Goal: Task Accomplishment & Management: Use online tool/utility

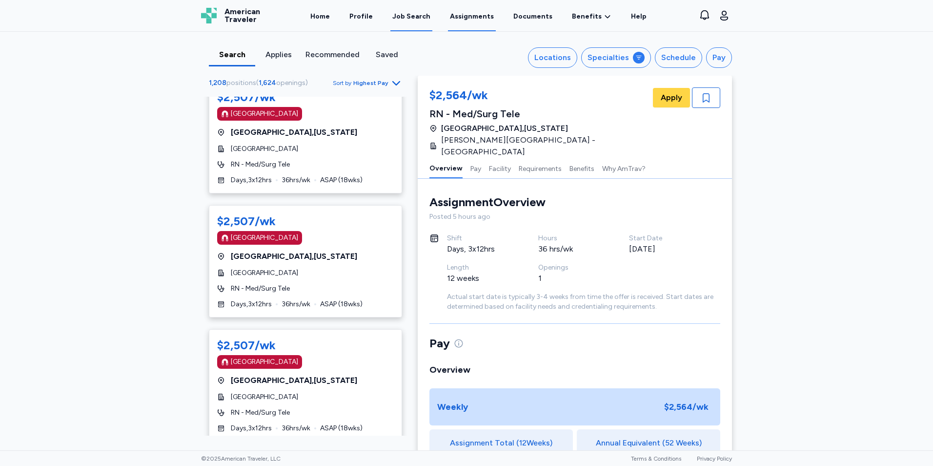
click at [466, 15] on link "Assignments" at bounding box center [472, 16] width 48 height 30
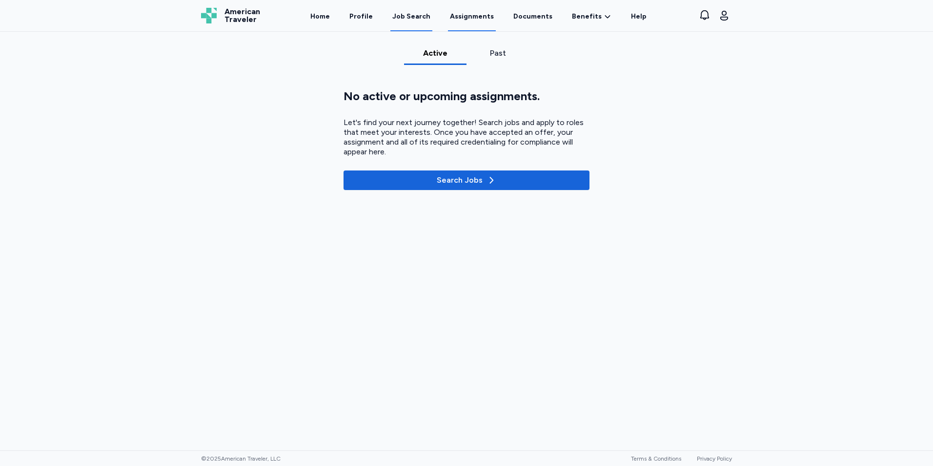
click at [406, 27] on link "Job Search" at bounding box center [412, 16] width 42 height 30
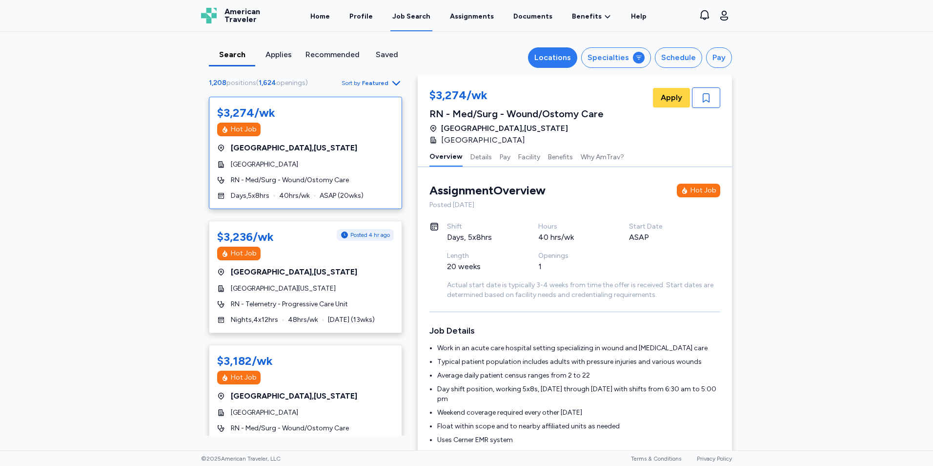
click at [564, 55] on div "Locations" at bounding box center [553, 58] width 37 height 12
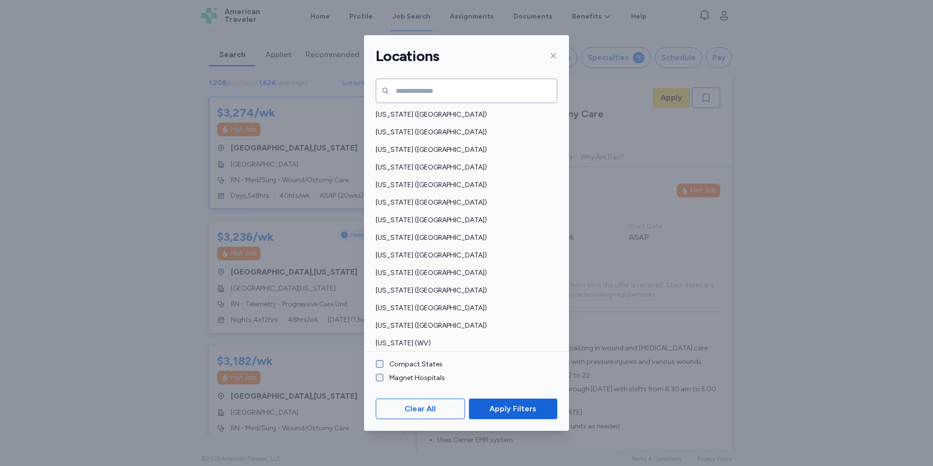
scroll to position [617, 0]
click at [414, 270] on span "[US_STATE] ([GEOGRAPHIC_DATA])" at bounding box center [464, 273] width 176 height 10
click at [517, 408] on span "Apply Filters" at bounding box center [513, 409] width 47 height 12
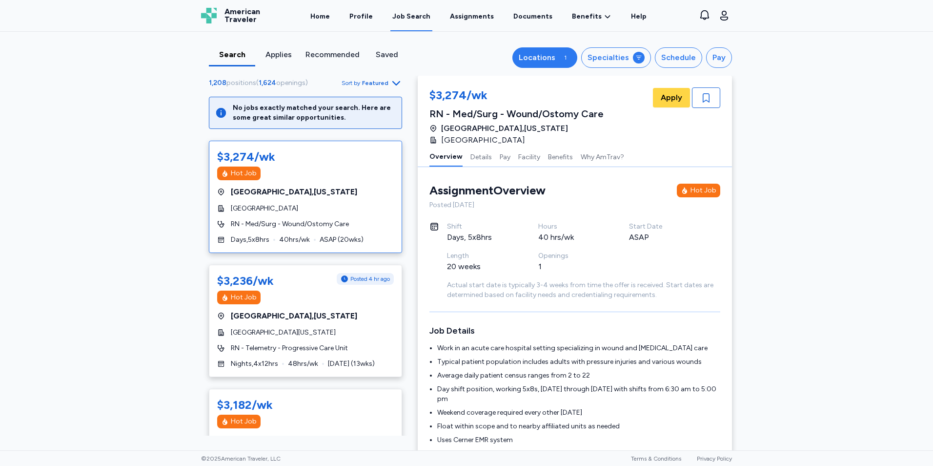
click at [556, 56] on div "Locations" at bounding box center [537, 58] width 37 height 12
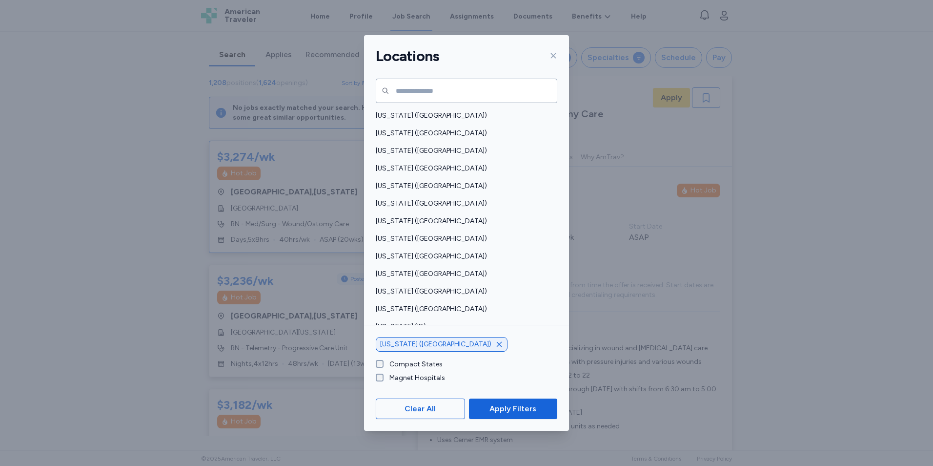
click at [497, 344] on icon "button" at bounding box center [499, 344] width 5 height 5
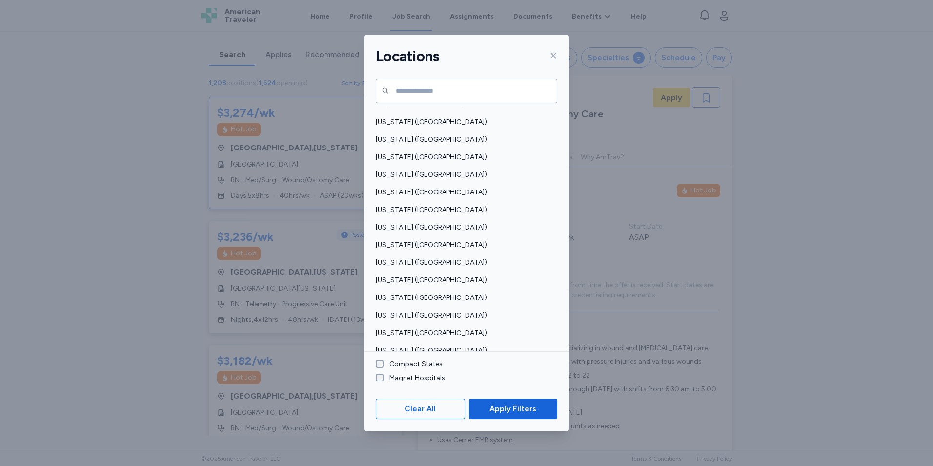
scroll to position [539, 0]
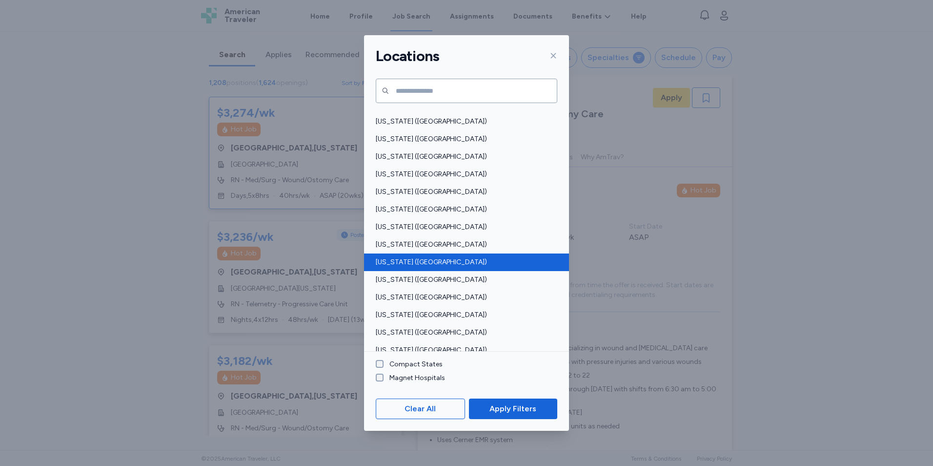
click at [420, 268] on div "[US_STATE] ([GEOGRAPHIC_DATA])" at bounding box center [466, 262] width 205 height 18
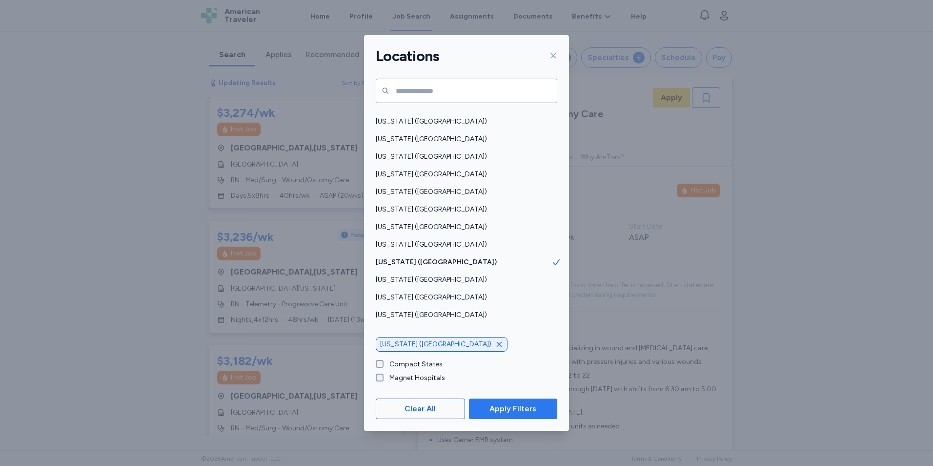
scroll to position [1, 0]
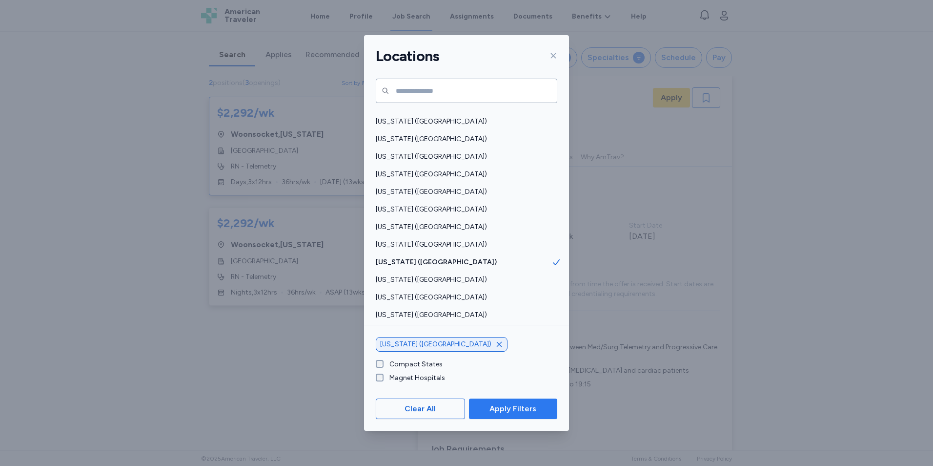
click at [501, 400] on button "Apply Filters" at bounding box center [513, 408] width 88 height 21
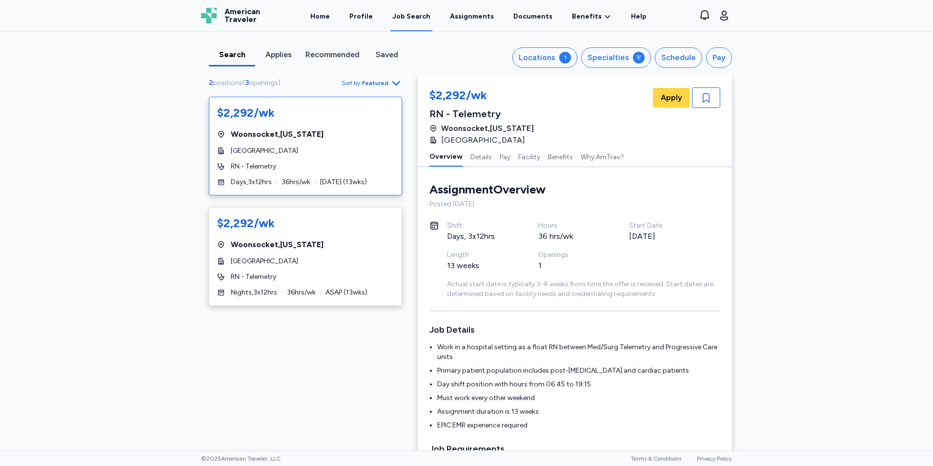
click at [373, 133] on div "Woonsocket , [US_STATE]" at bounding box center [305, 134] width 177 height 12
click at [552, 52] on div "Locations" at bounding box center [537, 58] width 37 height 12
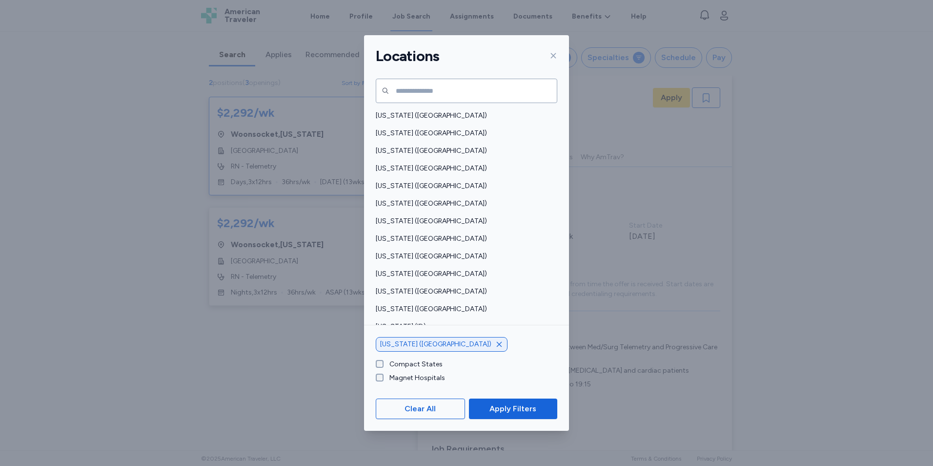
click at [497, 345] on icon "button" at bounding box center [499, 344] width 5 height 5
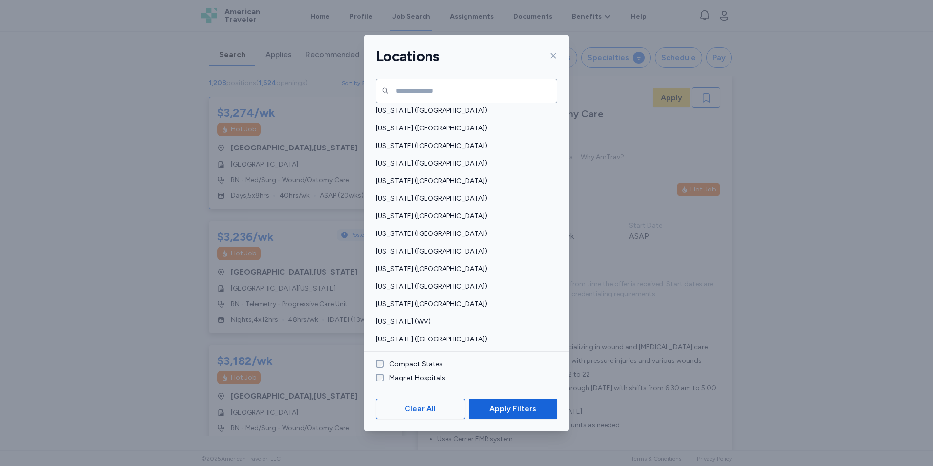
scroll to position [652, 0]
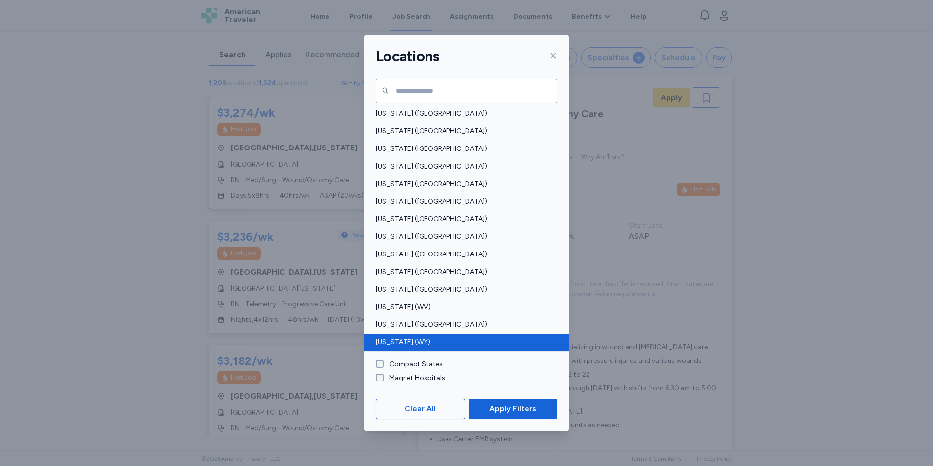
click at [427, 344] on span "[US_STATE] (WY)" at bounding box center [464, 342] width 176 height 10
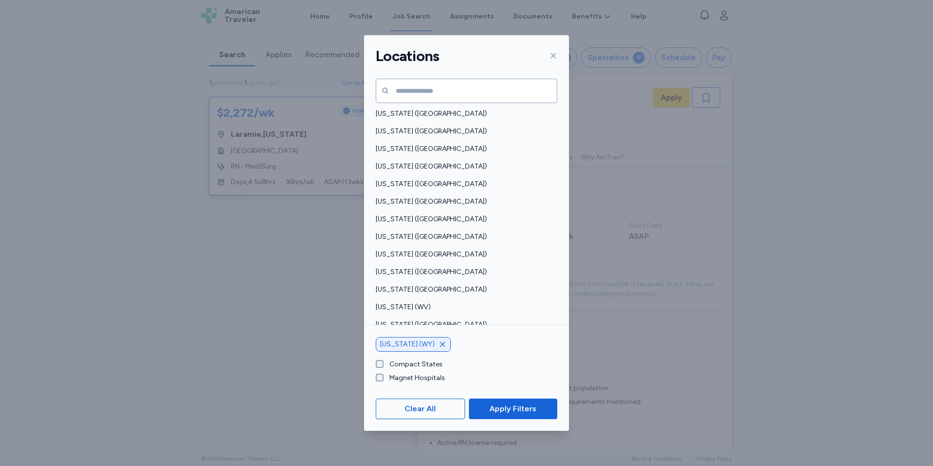
click at [439, 340] on icon "button" at bounding box center [443, 344] width 8 height 8
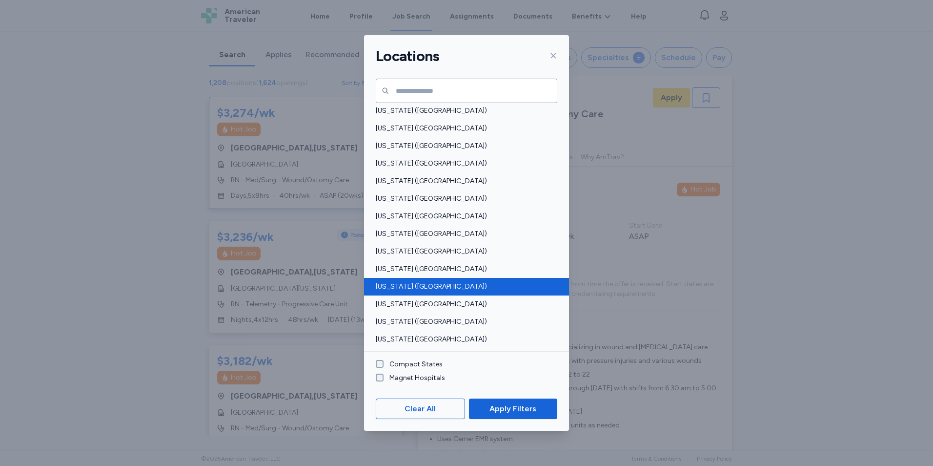
scroll to position [566, 0]
click at [423, 203] on span "[US_STATE] ([GEOGRAPHIC_DATA])" at bounding box center [464, 200] width 176 height 10
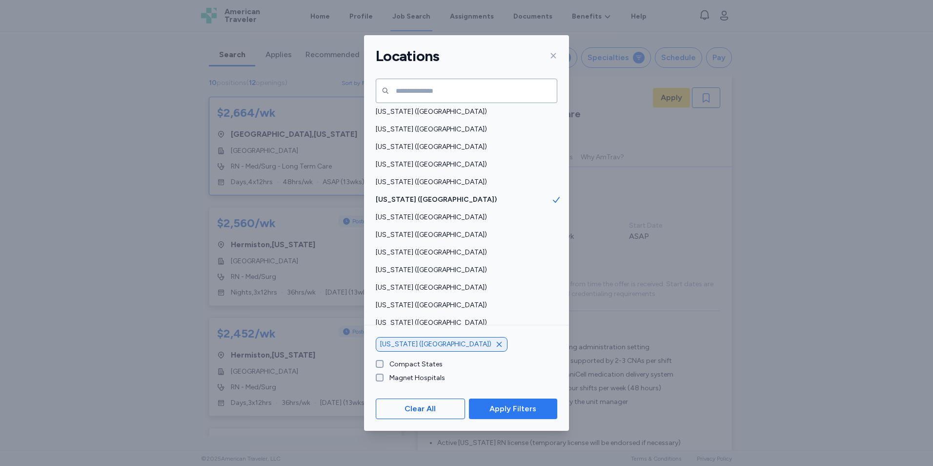
click at [505, 402] on button "Apply Filters" at bounding box center [513, 408] width 88 height 21
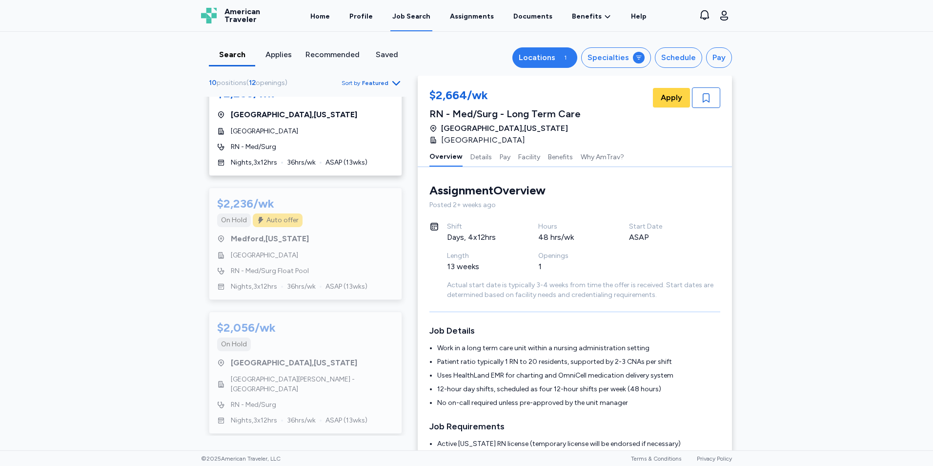
click at [556, 60] on div "Locations" at bounding box center [537, 58] width 37 height 12
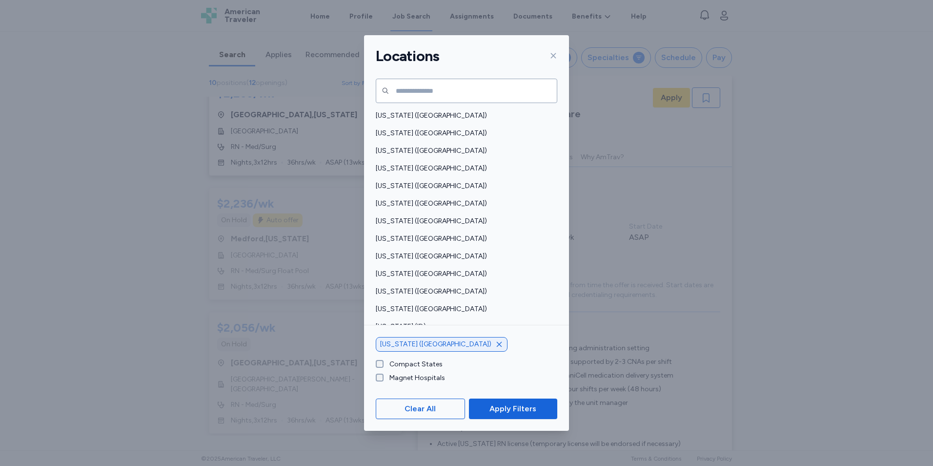
click at [495, 342] on icon "button" at bounding box center [499, 344] width 8 height 8
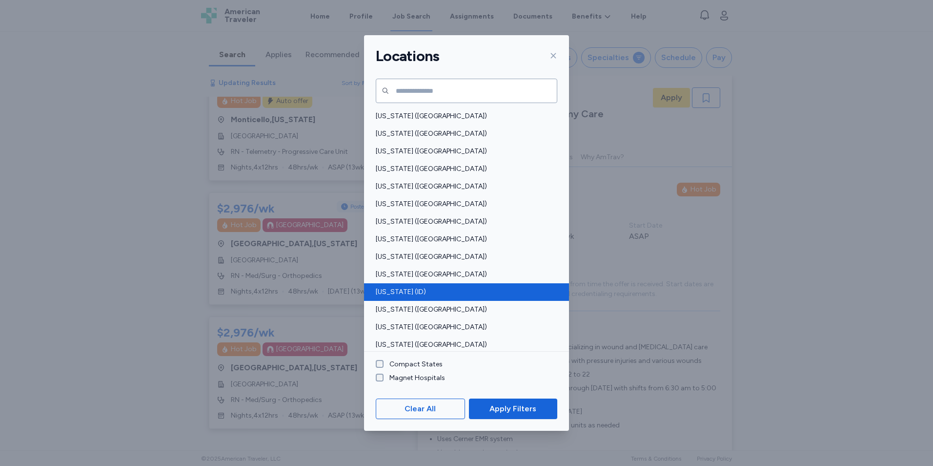
scroll to position [35, 0]
click at [419, 299] on div "[US_STATE] (ID)" at bounding box center [466, 292] width 205 height 18
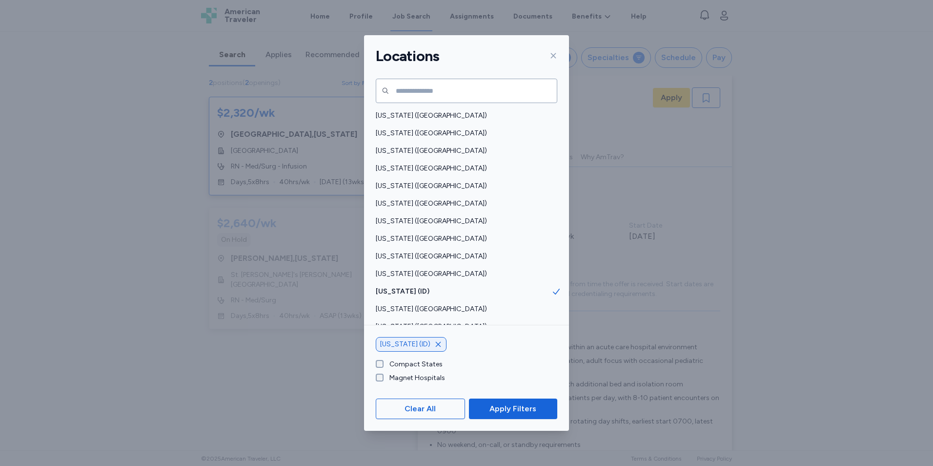
click at [436, 344] on icon "button" at bounding box center [438, 344] width 5 height 5
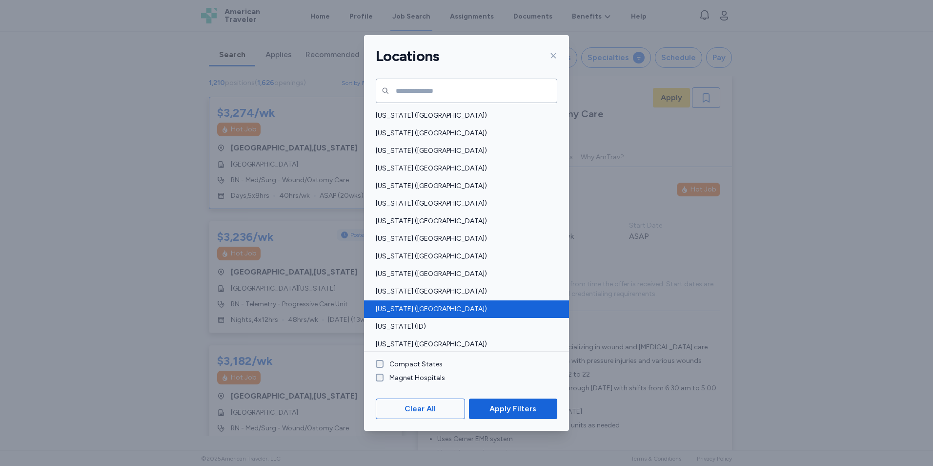
scroll to position [33, 0]
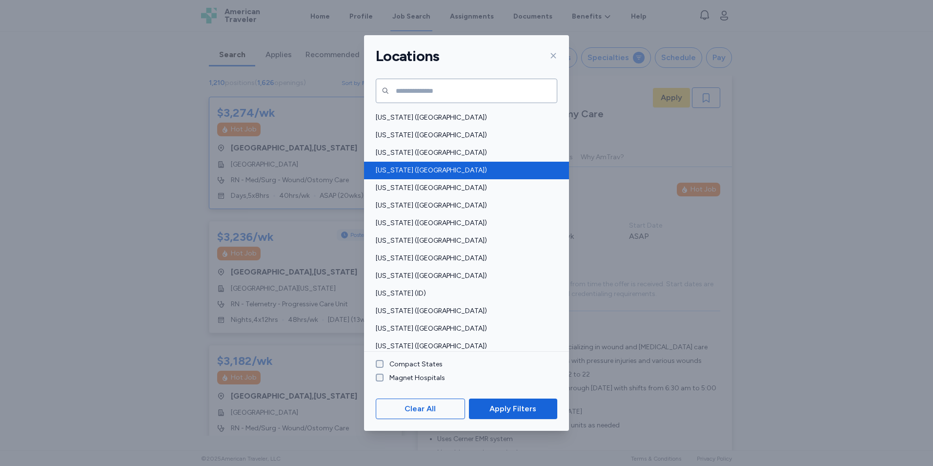
click at [433, 166] on span "[US_STATE] ([GEOGRAPHIC_DATA])" at bounding box center [464, 170] width 176 height 10
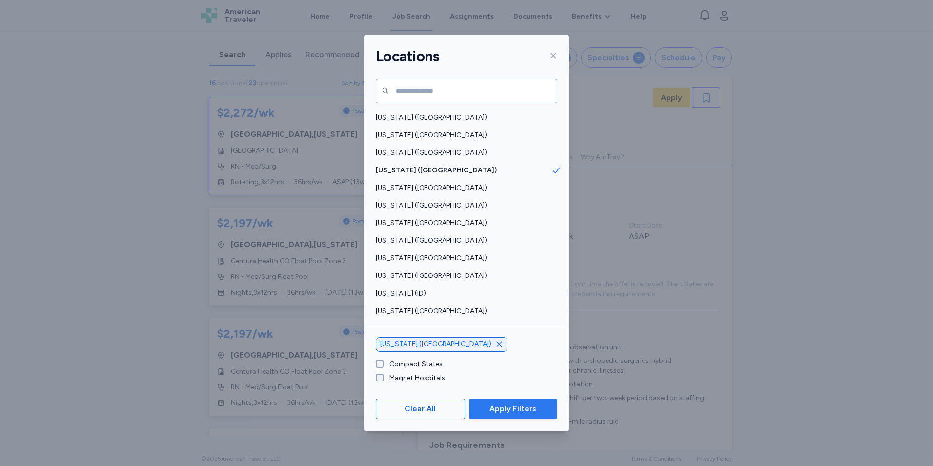
click at [504, 407] on span "Apply Filters" at bounding box center [513, 409] width 47 height 12
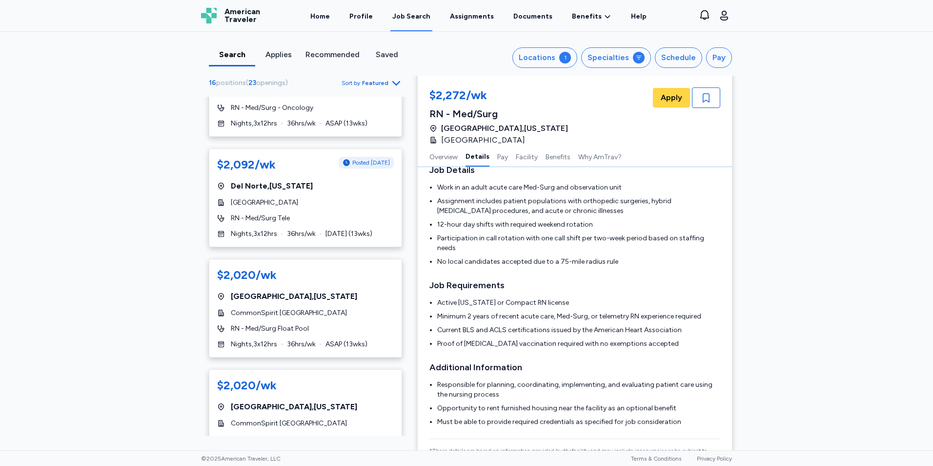
scroll to position [509, 0]
click at [370, 303] on div "$2,020/wk [GEOGRAPHIC_DATA] , [US_STATE][GEOGRAPHIC_DATA] RN - Med/Surg Float P…" at bounding box center [305, 308] width 193 height 99
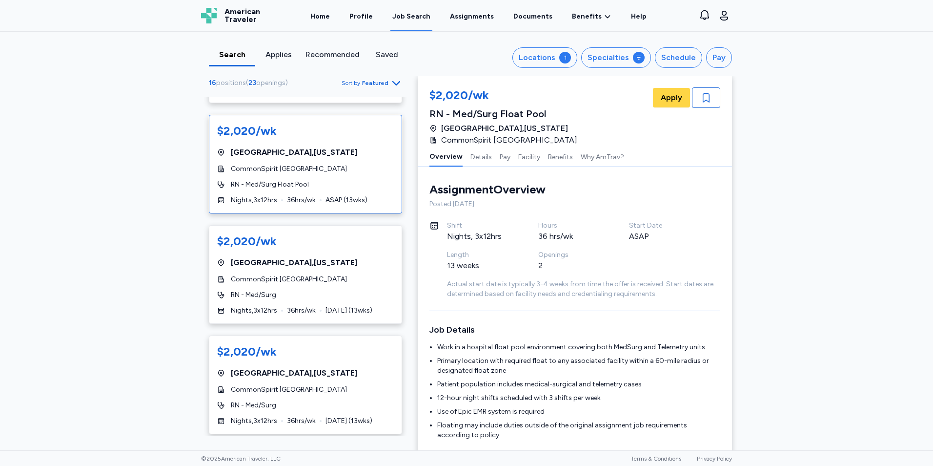
scroll to position [653, 0]
click at [366, 276] on div "CommonSpirit [GEOGRAPHIC_DATA]" at bounding box center [305, 280] width 177 height 10
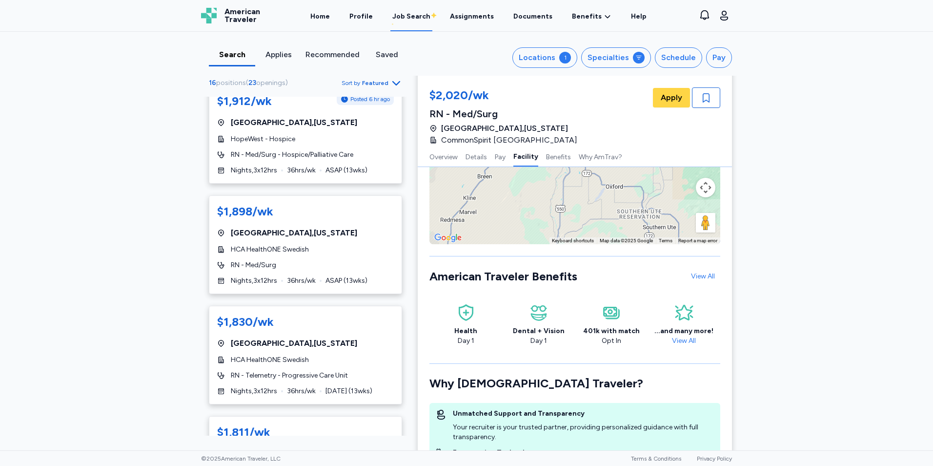
scroll to position [1469, 0]
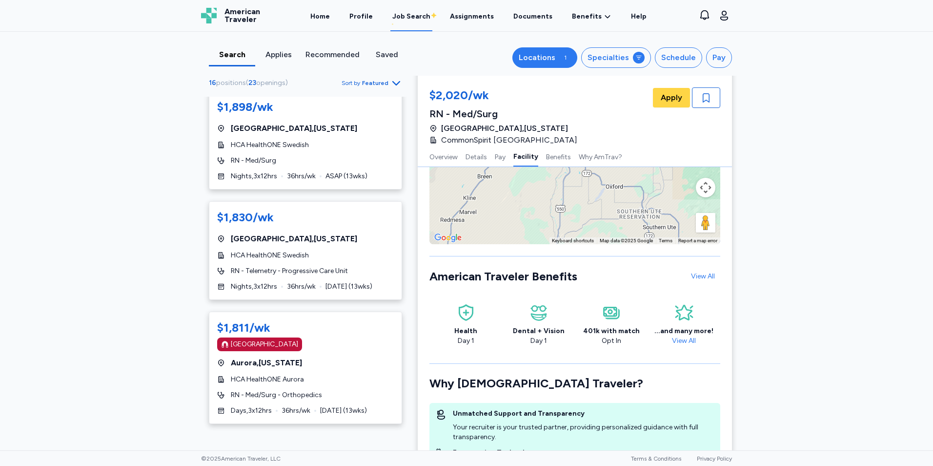
click at [560, 58] on div "1" at bounding box center [565, 58] width 12 height 12
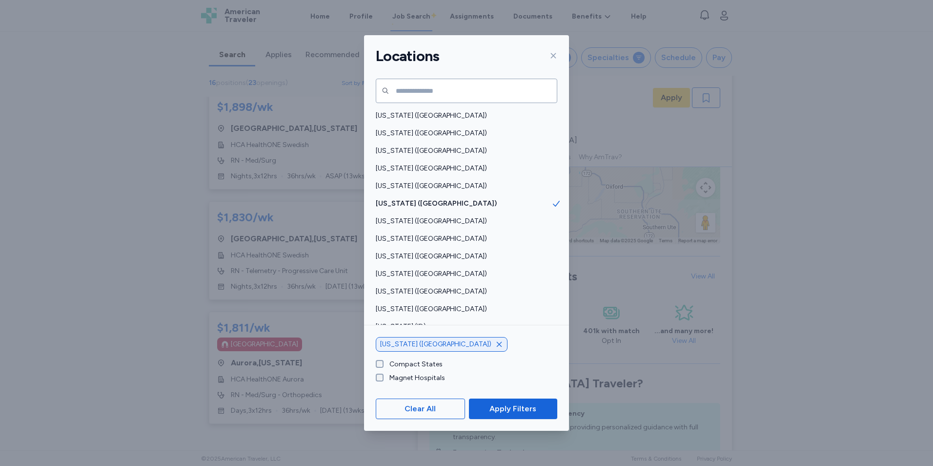
click at [495, 342] on icon "button" at bounding box center [499, 344] width 8 height 8
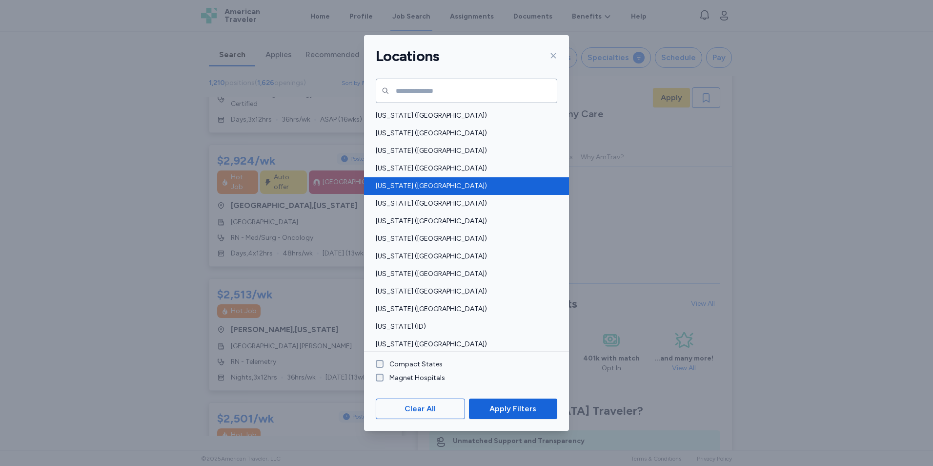
scroll to position [1, 0]
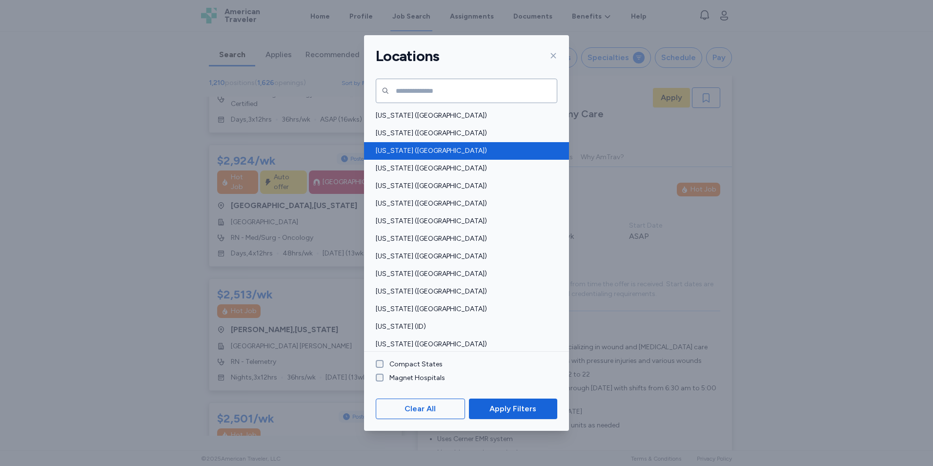
click at [440, 158] on div "[US_STATE] ([GEOGRAPHIC_DATA])" at bounding box center [466, 151] width 205 height 18
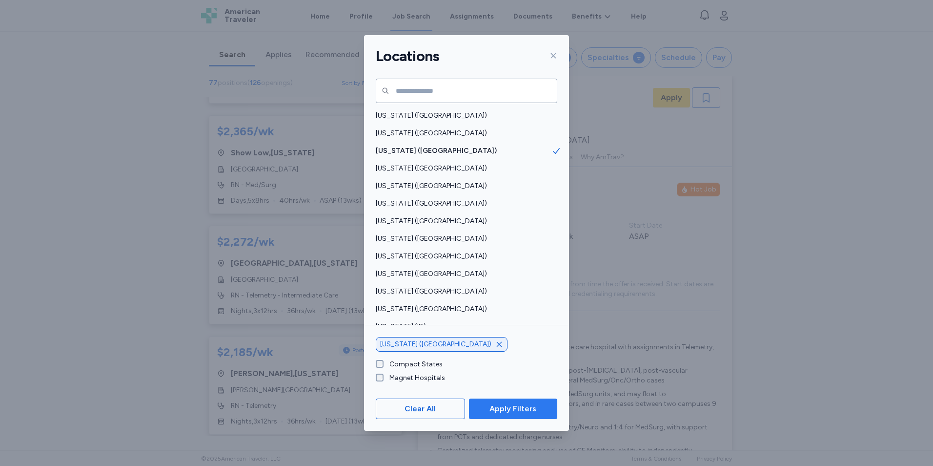
click at [487, 399] on button "Apply Filters" at bounding box center [513, 408] width 88 height 21
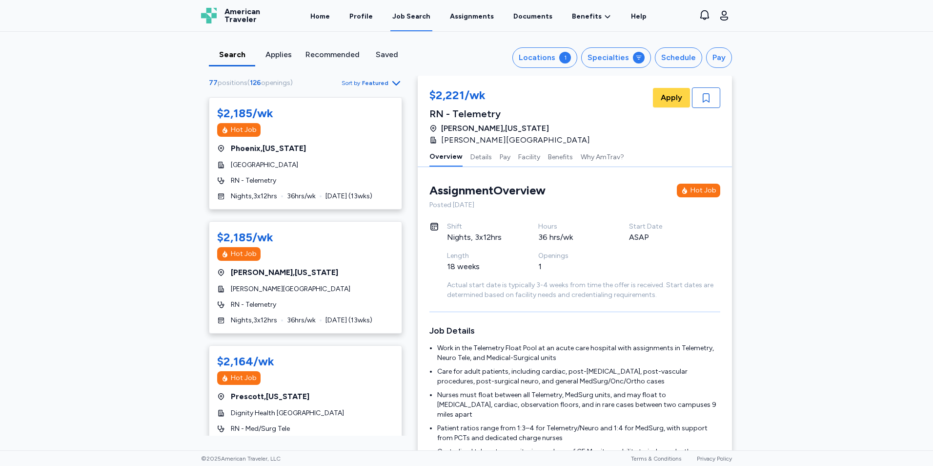
scroll to position [744, 0]
click at [349, 277] on div "[GEOGRAPHIC_DATA] , [US_STATE]" at bounding box center [305, 272] width 177 height 12
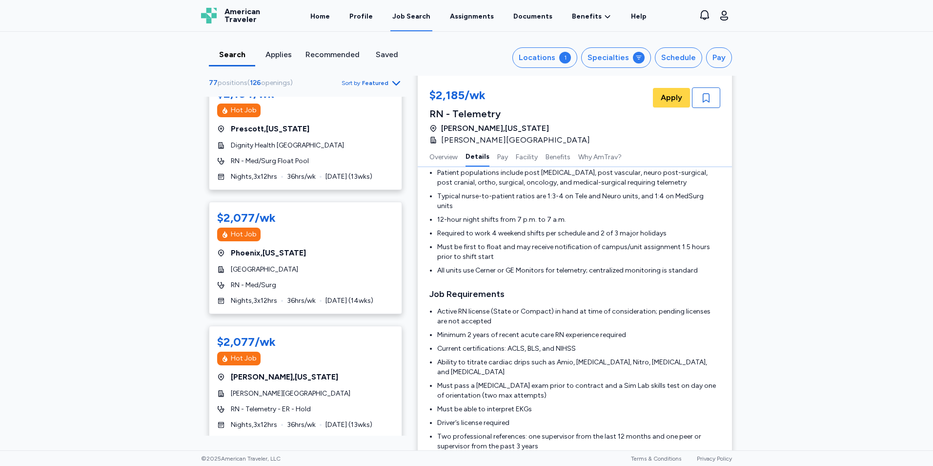
scroll to position [1138, 0]
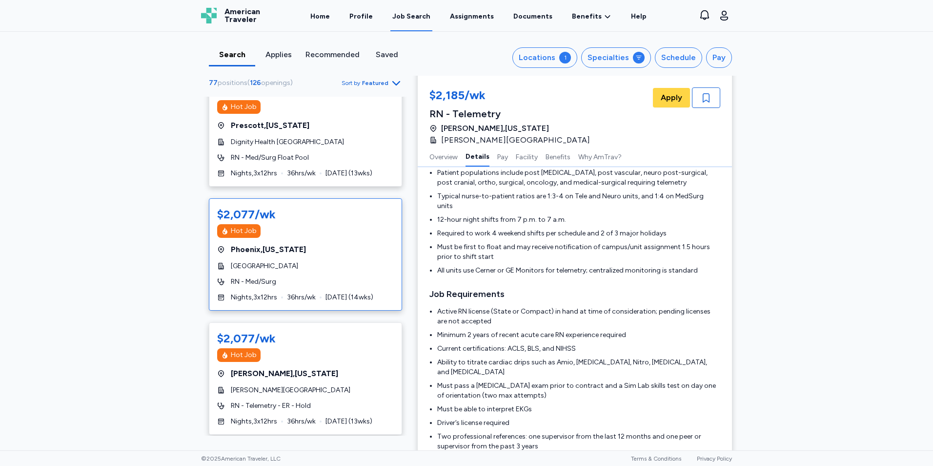
click at [348, 300] on div "$2,077/wk Hot Job [GEOGRAPHIC_DATA] , [US_STATE] [GEOGRAPHIC_DATA] RN - Med/Sur…" at bounding box center [305, 254] width 193 height 112
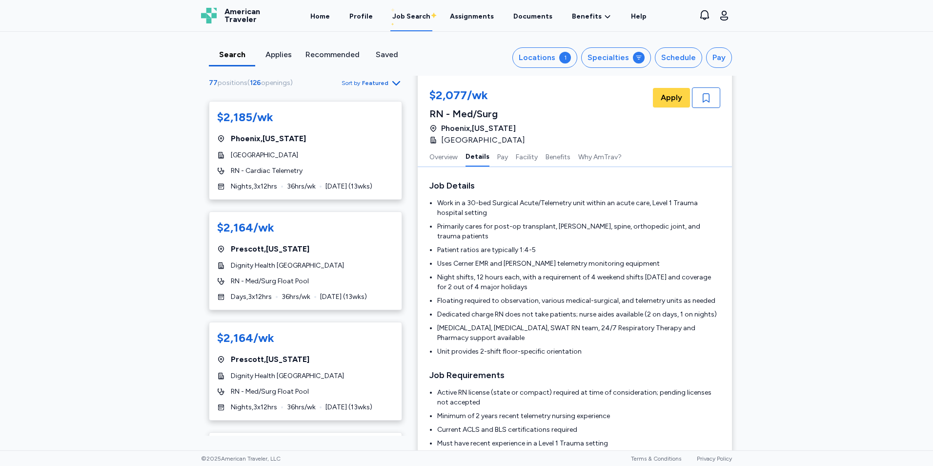
scroll to position [2036, 0]
click at [366, 254] on div "[GEOGRAPHIC_DATA] , [US_STATE]" at bounding box center [305, 249] width 177 height 12
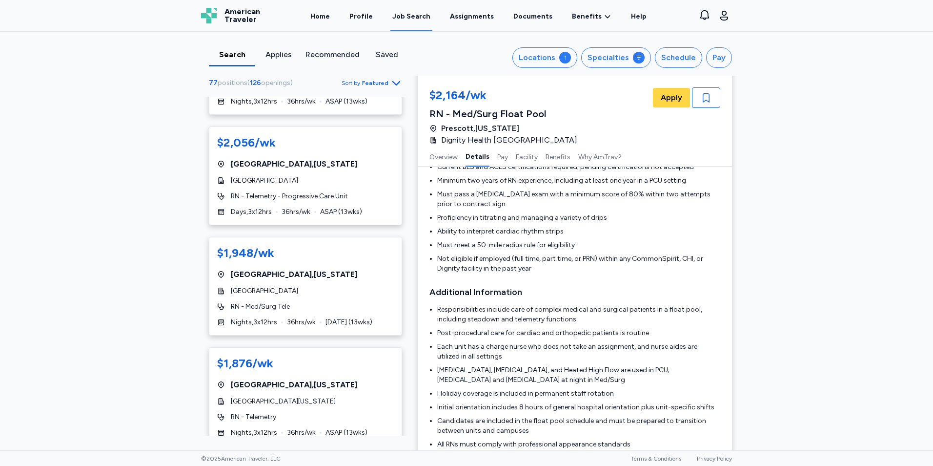
scroll to position [4767, 0]
click at [559, 53] on button "Locations 1" at bounding box center [545, 57] width 65 height 21
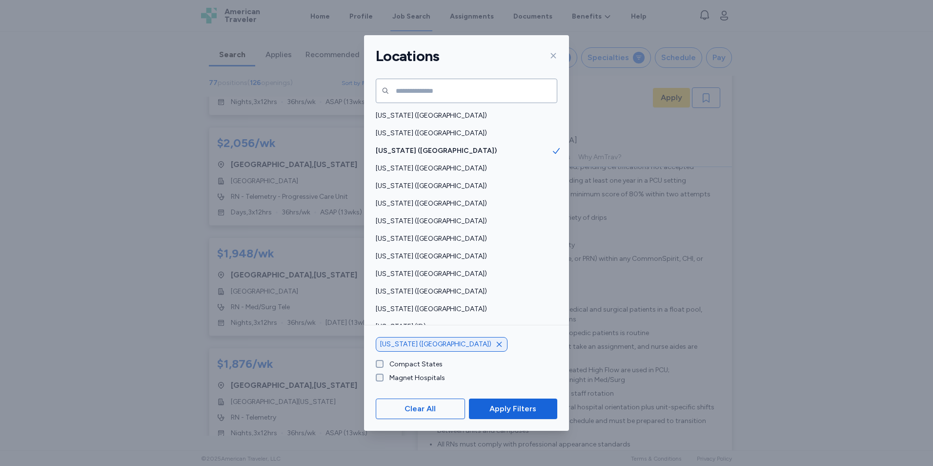
click at [495, 340] on icon "button" at bounding box center [499, 344] width 8 height 8
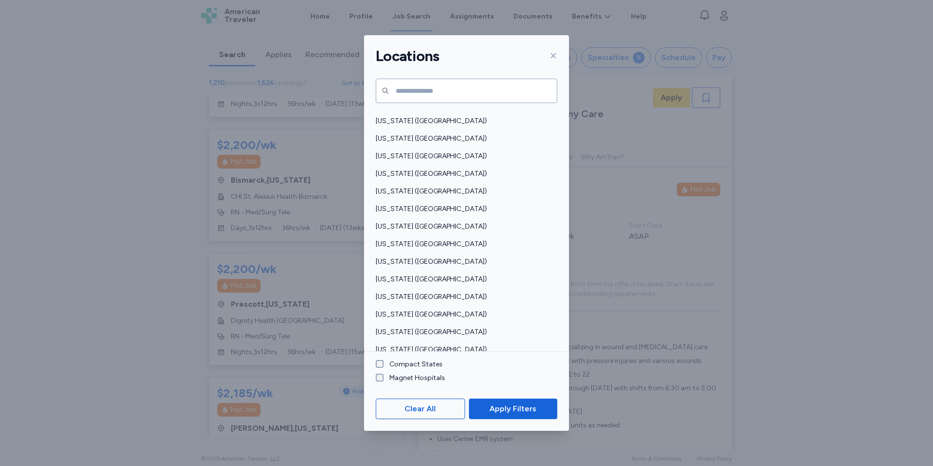
scroll to position [652, 0]
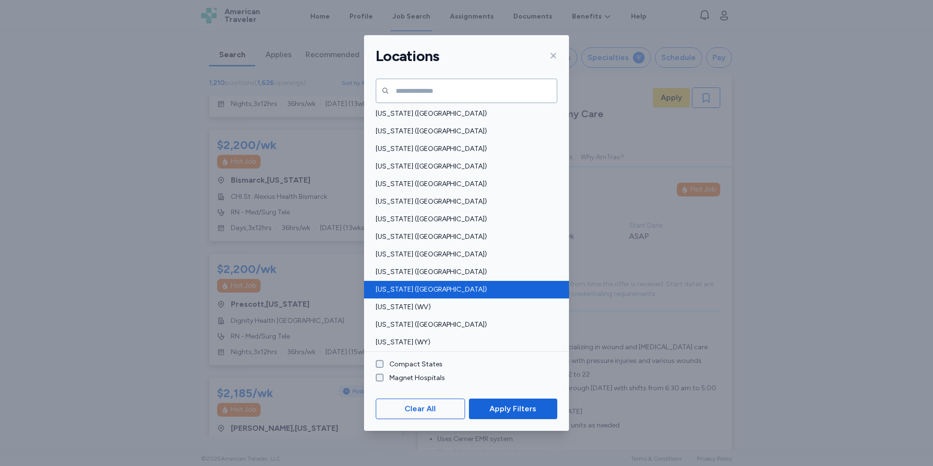
click at [463, 286] on span "[US_STATE] ([GEOGRAPHIC_DATA])" at bounding box center [464, 290] width 176 height 10
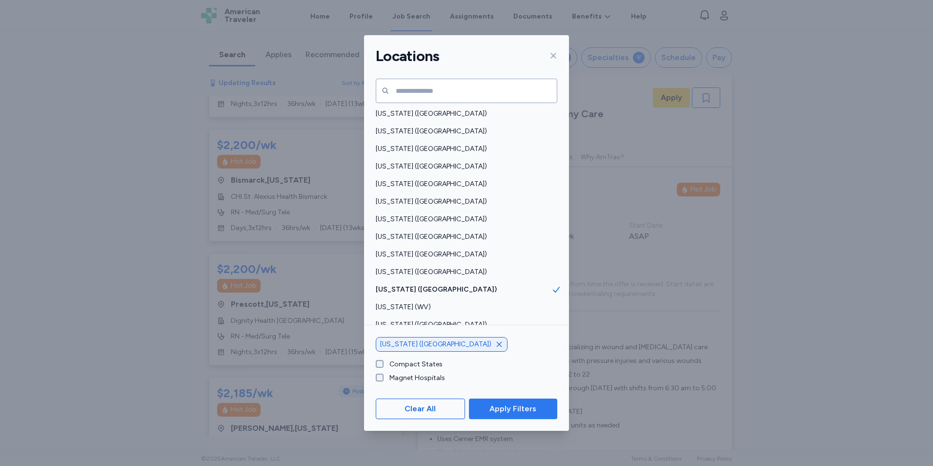
scroll to position [1745, 0]
click at [489, 398] on button "Apply Filters" at bounding box center [513, 408] width 88 height 21
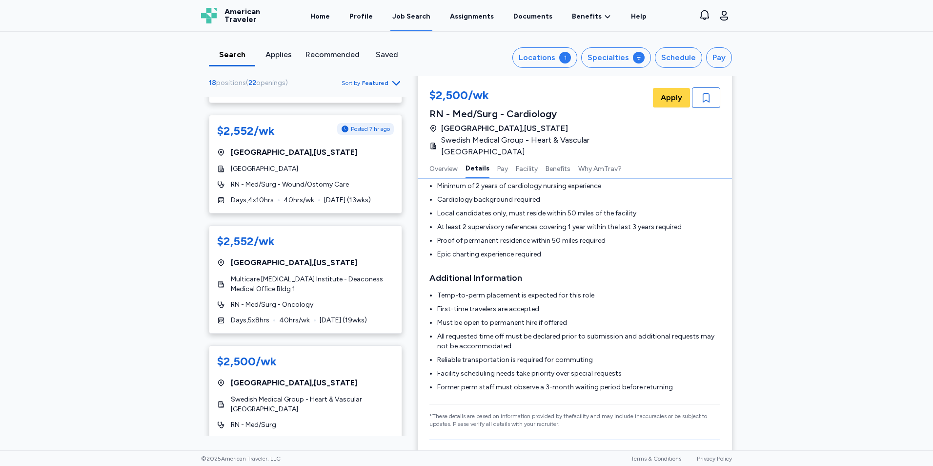
scroll to position [240, 0]
drag, startPoint x: 340, startPoint y: 358, endPoint x: 156, endPoint y: 394, distance: 187.2
click at [156, 394] on div "Search Applies Recommended Saved Locations 1 Specialties Schedule Pay 18 positi…" at bounding box center [466, 241] width 933 height 418
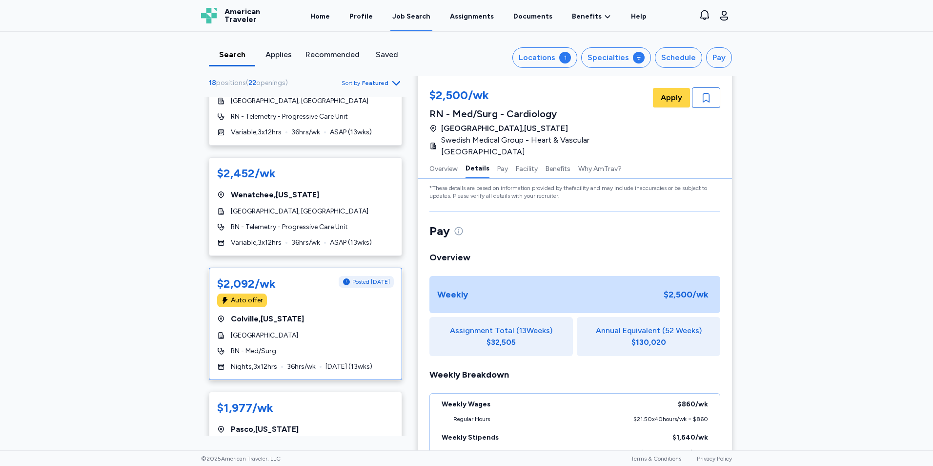
scroll to position [992, 0]
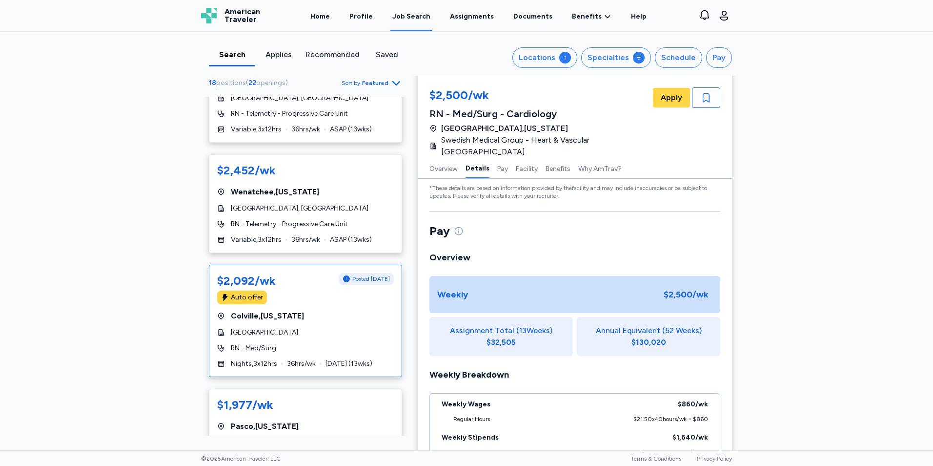
click at [337, 338] on div "$2,092/wk Posted [DATE] Auto offer [GEOGRAPHIC_DATA] , [US_STATE][GEOGRAPHIC_DA…" at bounding box center [305, 321] width 193 height 112
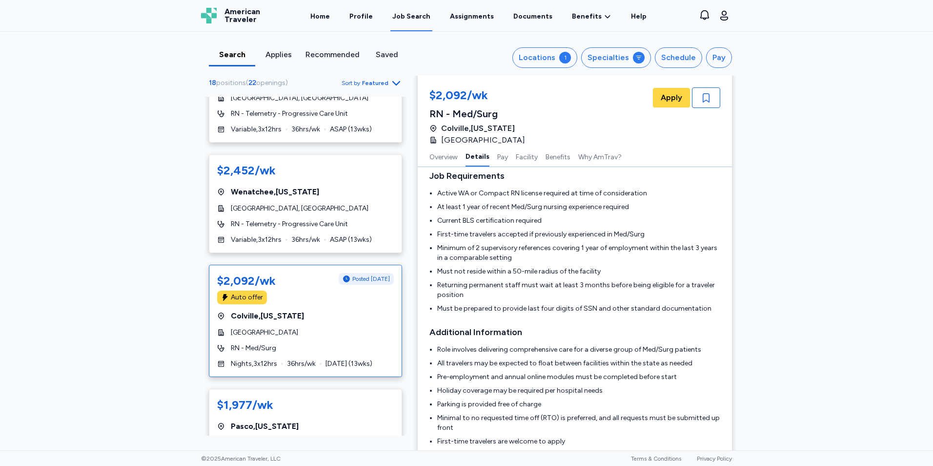
scroll to position [301, 0]
click at [338, 173] on div "$2,452/wk" at bounding box center [305, 171] width 177 height 16
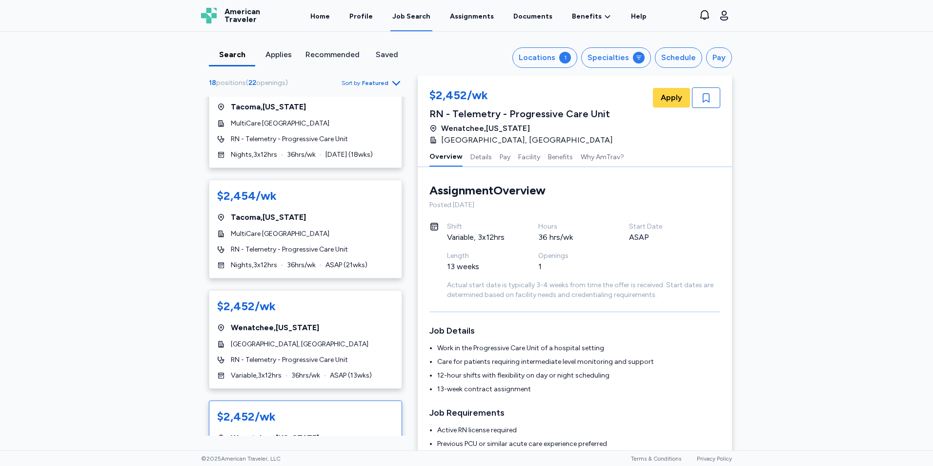
scroll to position [745, 0]
click at [355, 223] on div "Tacoma , [US_STATE]" at bounding box center [305, 218] width 177 height 12
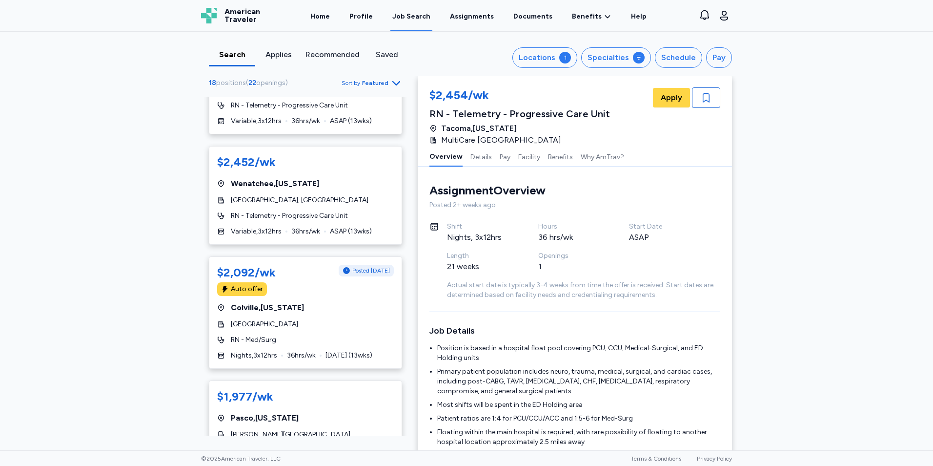
scroll to position [1000, 0]
click at [312, 195] on div "$2,452/wk [GEOGRAPHIC_DATA] , [US_STATE][GEOGRAPHIC_DATA], [GEOGRAPHIC_DATA] RN…" at bounding box center [305, 195] width 193 height 99
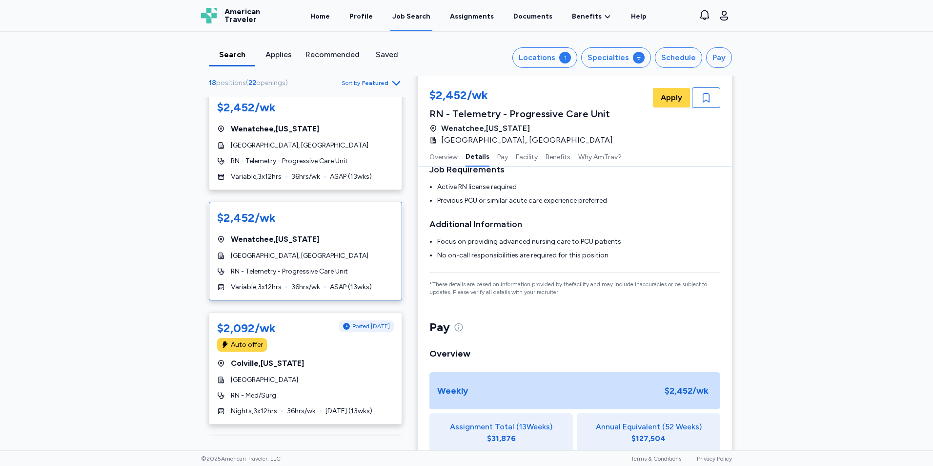
scroll to position [242, 0]
click at [348, 151] on div "$2,452/wk [GEOGRAPHIC_DATA] , [US_STATE][GEOGRAPHIC_DATA], [GEOGRAPHIC_DATA] RN…" at bounding box center [305, 140] width 193 height 99
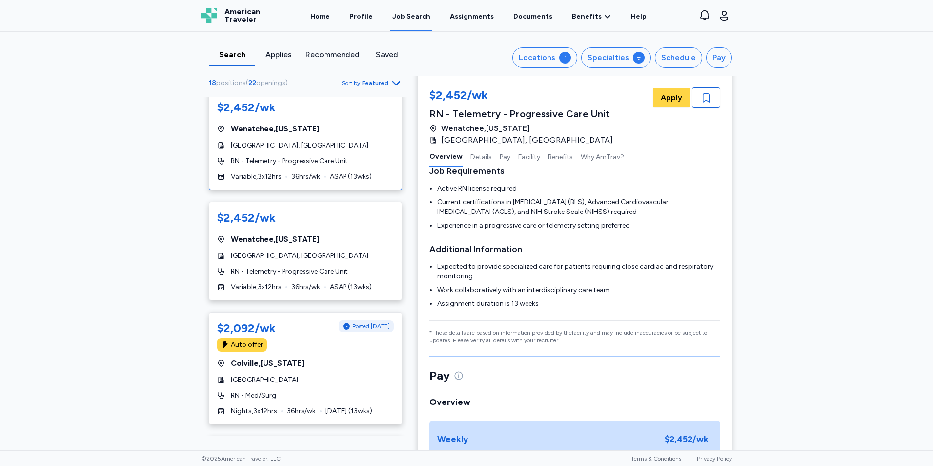
scroll to position [1, 0]
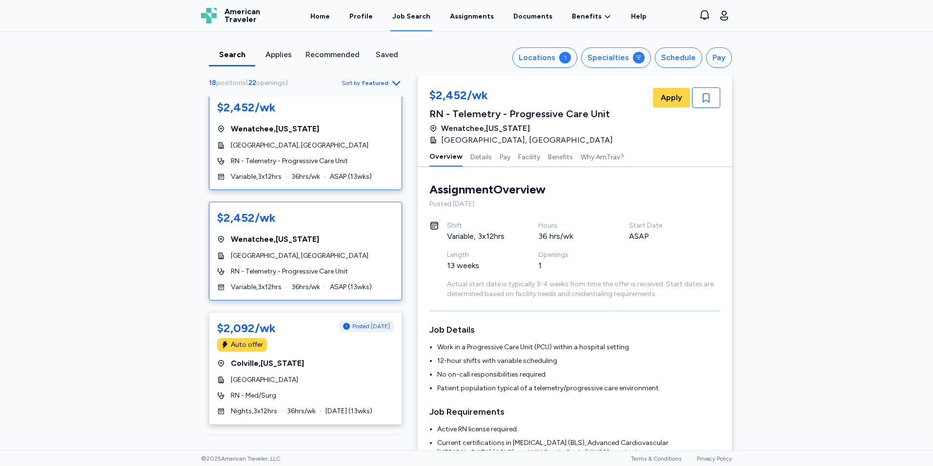
click at [344, 235] on div "Wenatchee , [US_STATE]" at bounding box center [305, 239] width 177 height 12
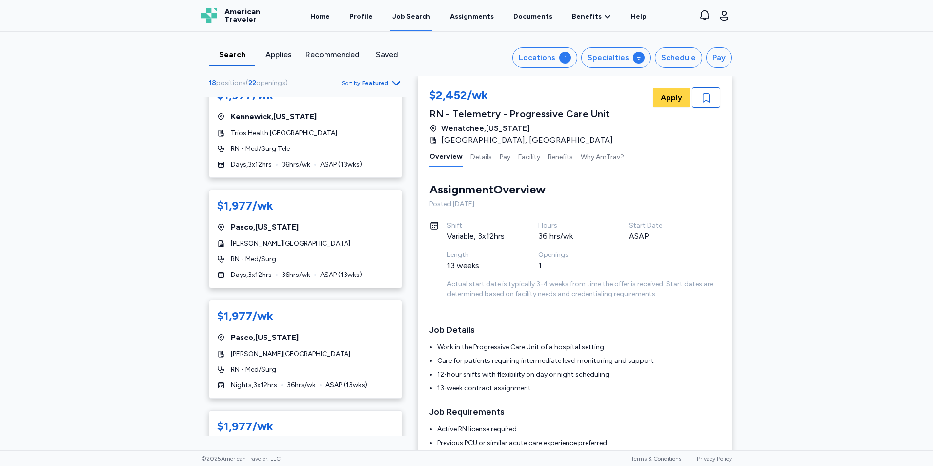
scroll to position [1412, 0]
click at [328, 330] on div "$1,977/wk [GEOGRAPHIC_DATA] , [US_STATE][GEOGRAPHIC_DATA][PERSON_NAME] RN - Med…" at bounding box center [305, 348] width 193 height 99
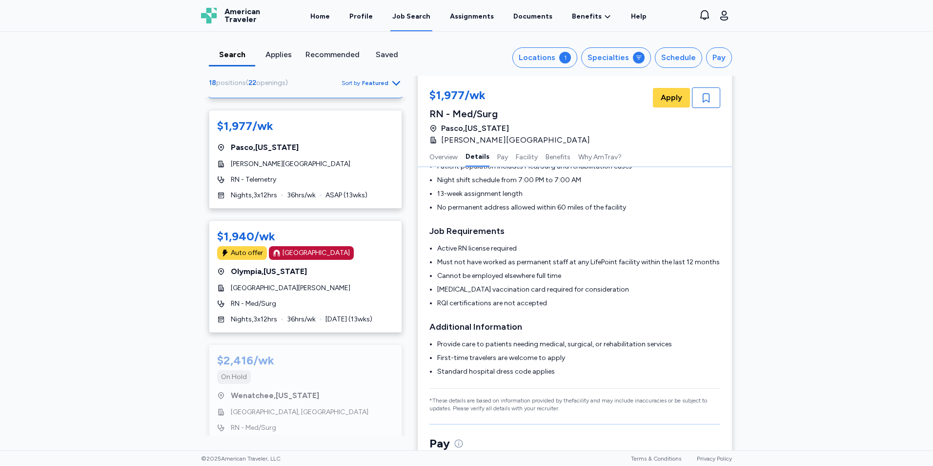
scroll to position [1712, 0]
click at [345, 293] on div "$1,940/wk Auto offer [GEOGRAPHIC_DATA] , [US_STATE][GEOGRAPHIC_DATA][PERSON_NAM…" at bounding box center [305, 276] width 193 height 112
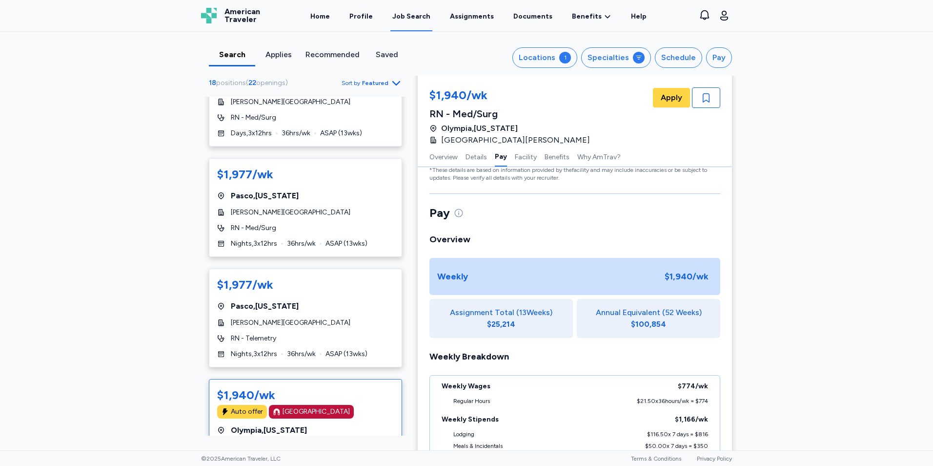
scroll to position [592, 0]
